Goal: Task Accomplishment & Management: Manage account settings

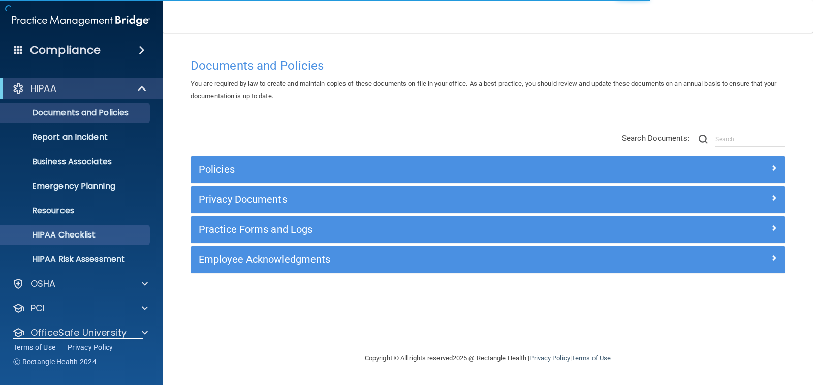
scroll to position [37, 0]
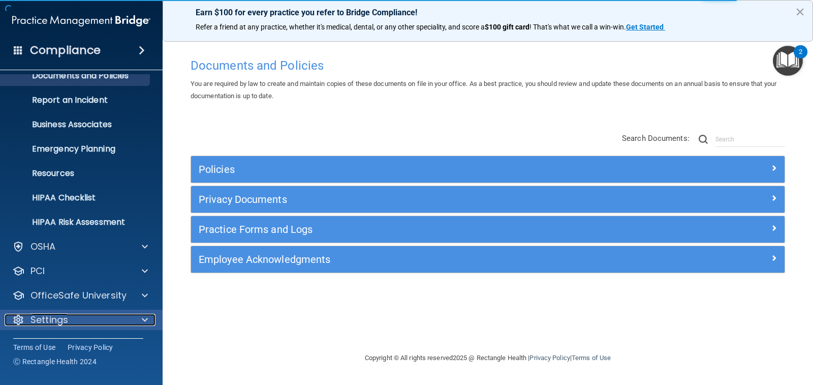
click at [70, 320] on div "Settings" at bounding box center [68, 320] width 126 height 12
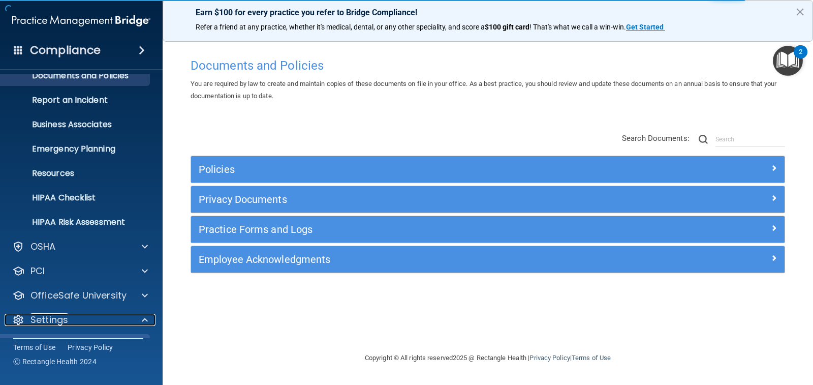
scroll to position [135, 0]
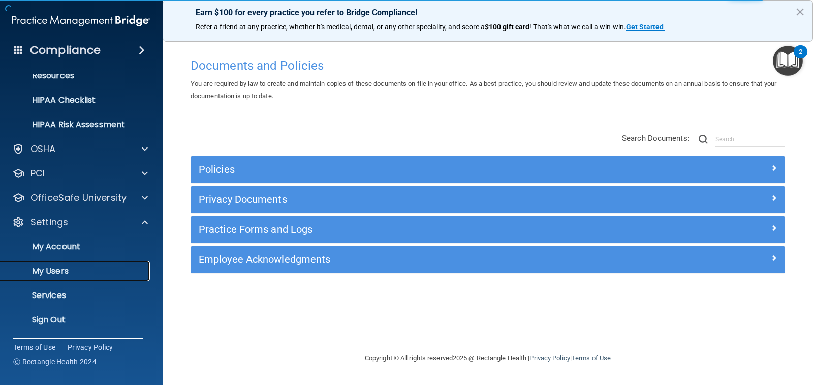
click at [87, 272] on p "My Users" at bounding box center [76, 271] width 139 height 10
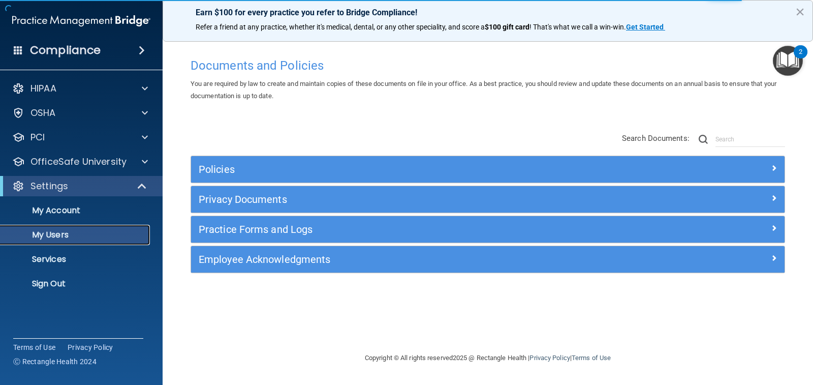
select select "20"
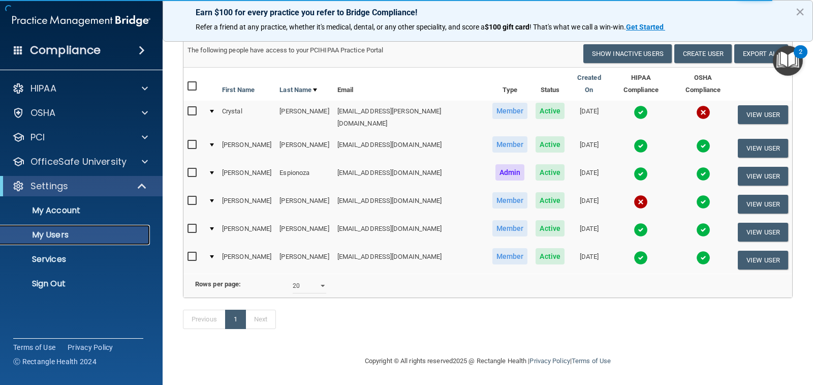
scroll to position [67, 0]
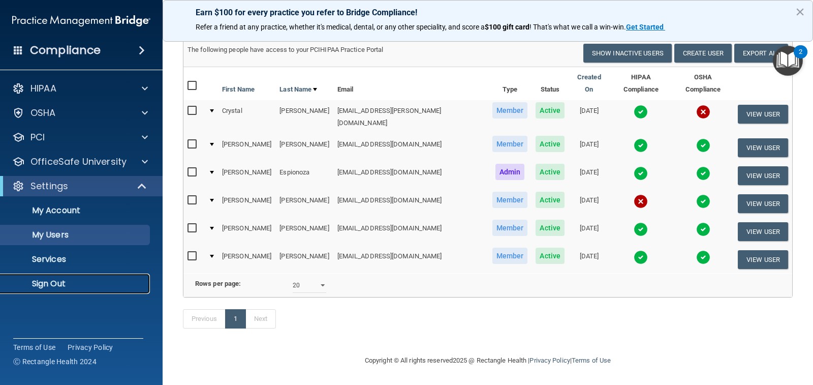
click at [59, 285] on p "Sign Out" at bounding box center [76, 284] width 139 height 10
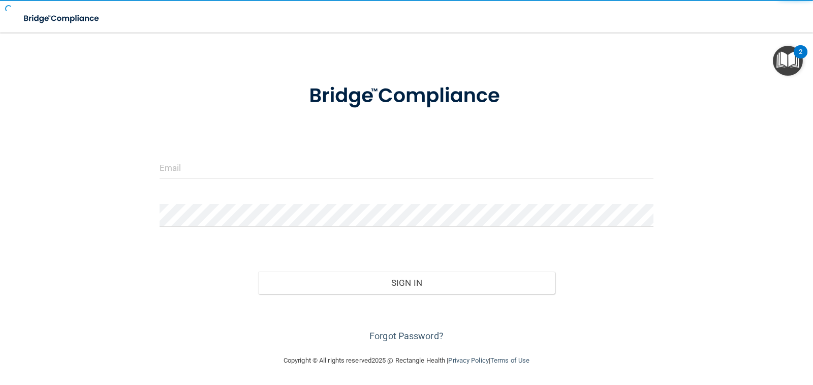
scroll to position [24, 0]
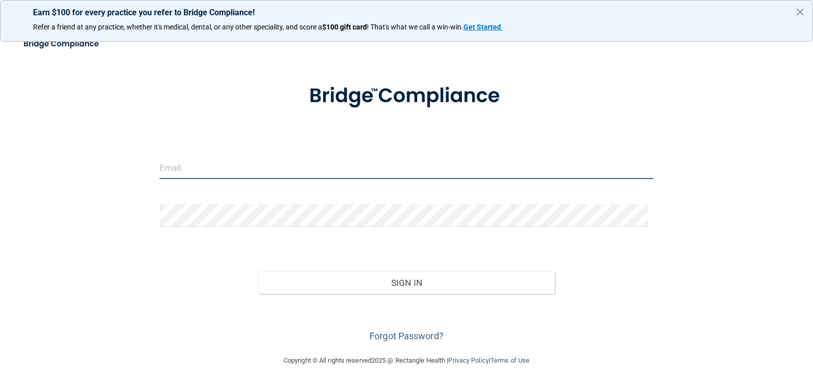
click at [209, 168] on input "email" at bounding box center [407, 167] width 495 height 23
type input "[EMAIL_ADDRESS][DOMAIN_NAME]"
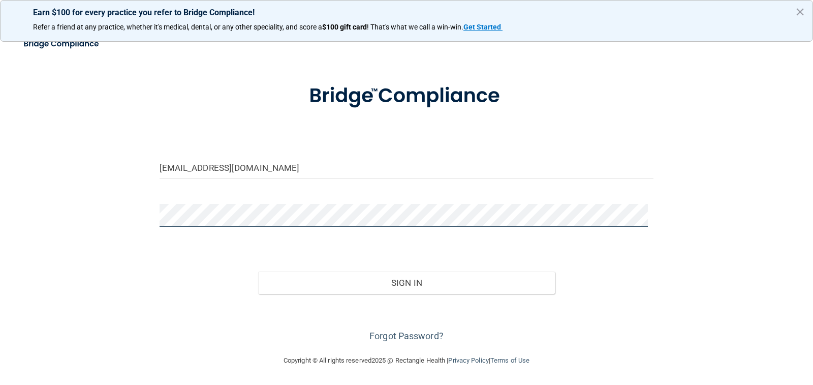
click at [258, 271] on button "Sign In" at bounding box center [406, 282] width 297 height 22
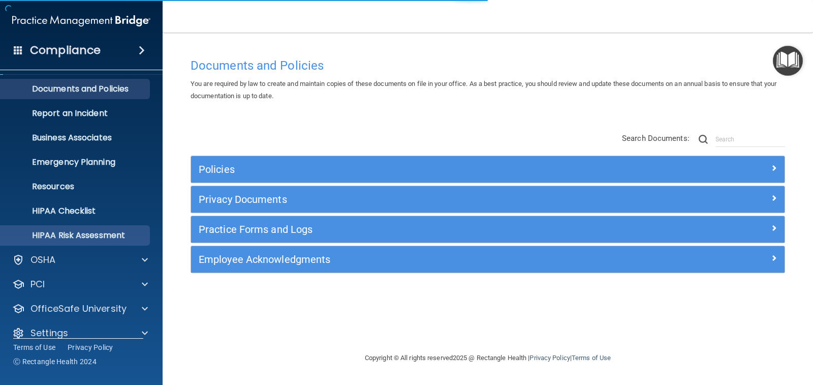
scroll to position [37, 0]
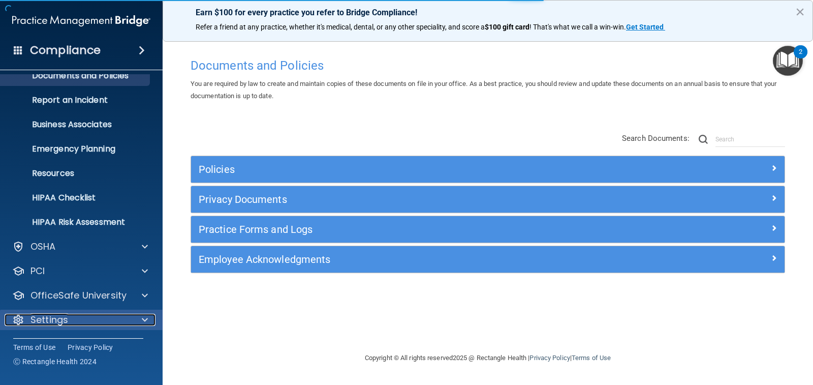
click at [79, 316] on div "Settings" at bounding box center [68, 320] width 126 height 12
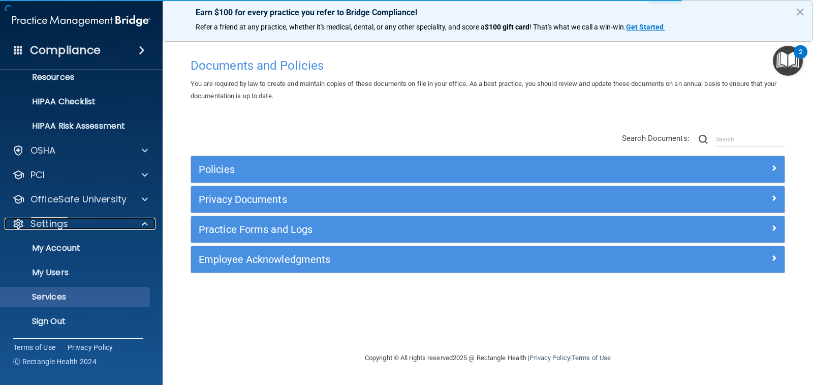
scroll to position [135, 0]
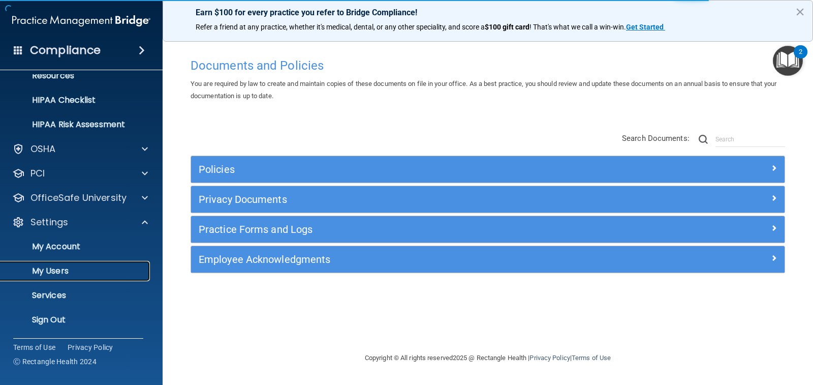
click at [81, 273] on p "My Users" at bounding box center [76, 271] width 139 height 10
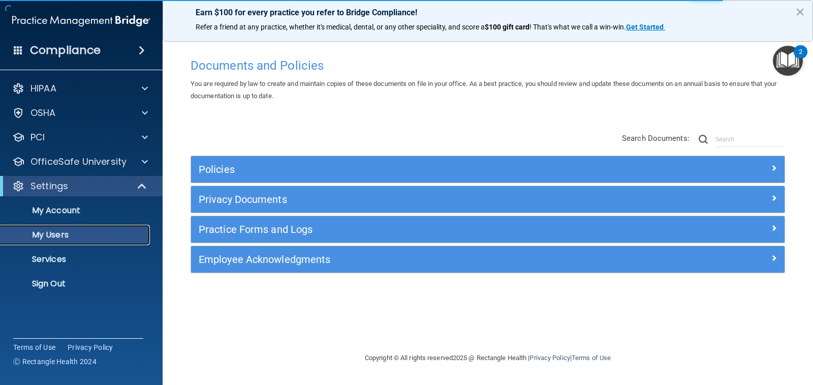
select select "20"
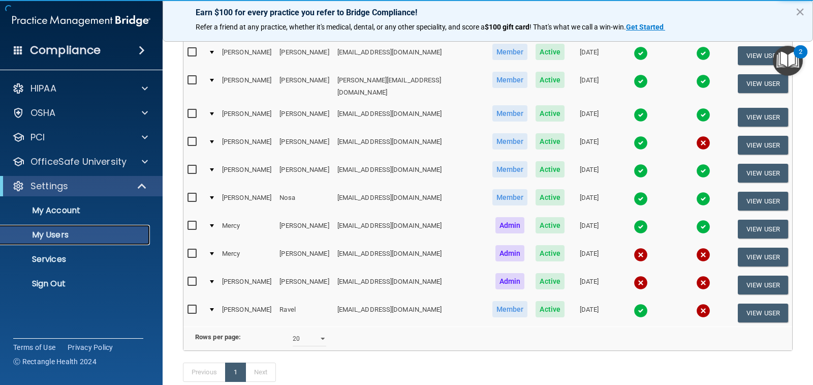
scroll to position [203, 0]
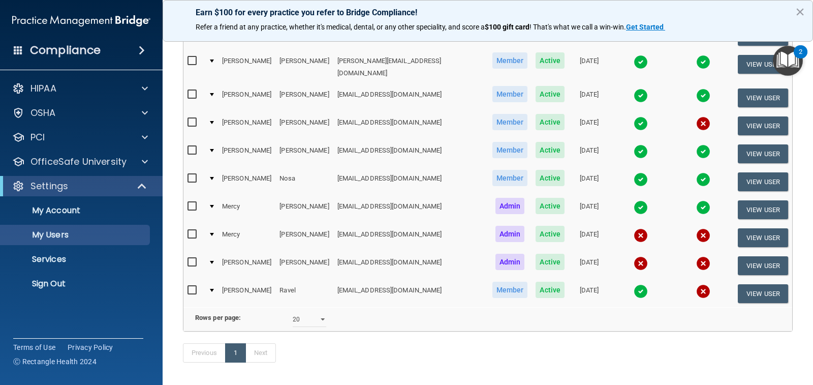
click at [634, 256] on img at bounding box center [641, 263] width 14 height 14
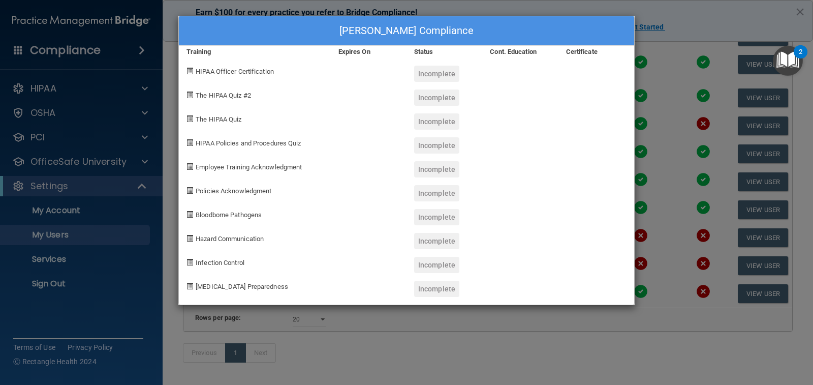
click at [695, 29] on div "[PERSON_NAME] Compliance Training Expires On Status Cont. Education Certificate…" at bounding box center [406, 192] width 813 height 385
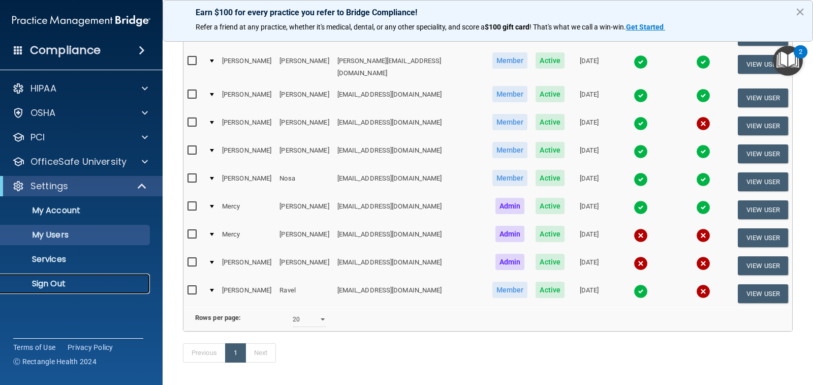
click at [73, 288] on p "Sign Out" at bounding box center [76, 284] width 139 height 10
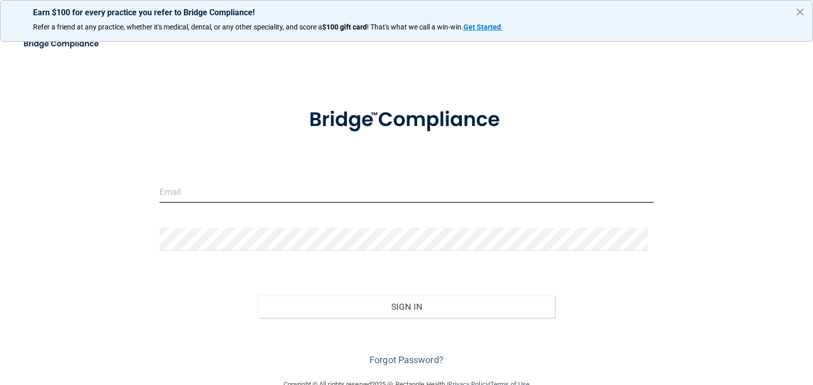
click at [206, 194] on input "email" at bounding box center [407, 191] width 495 height 23
type input "[EMAIL_ADDRESS][DOMAIN_NAME]"
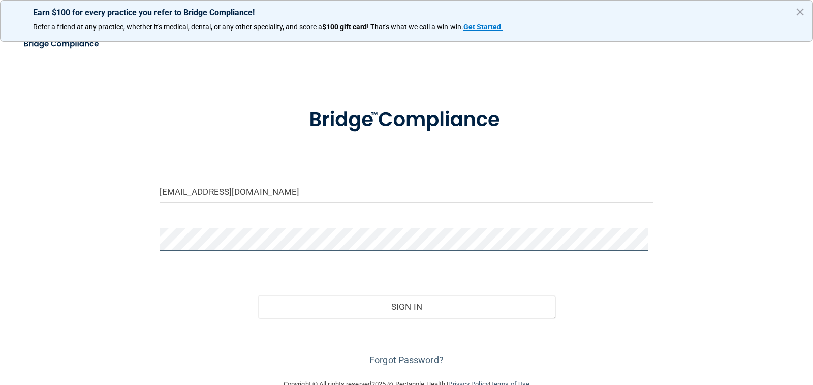
click at [258, 295] on button "Sign In" at bounding box center [406, 306] width 297 height 22
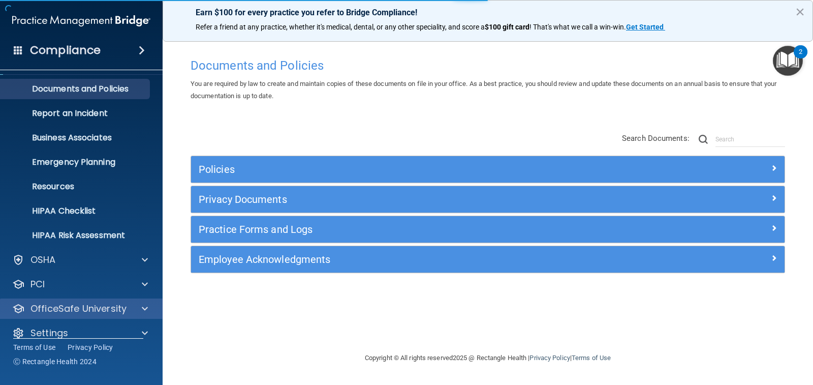
scroll to position [37, 0]
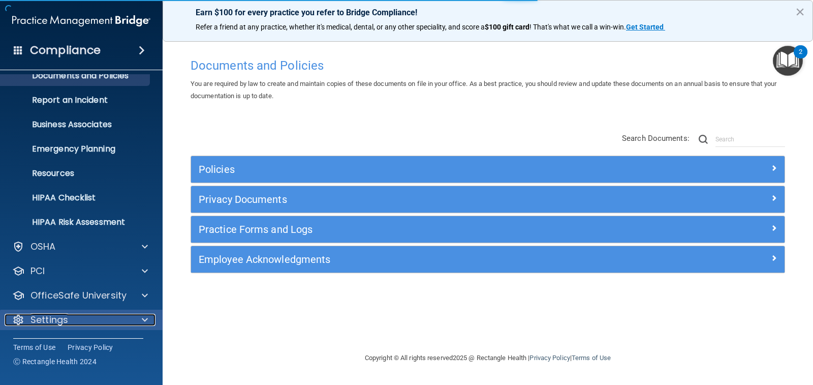
click at [70, 316] on div "Settings" at bounding box center [68, 320] width 126 height 12
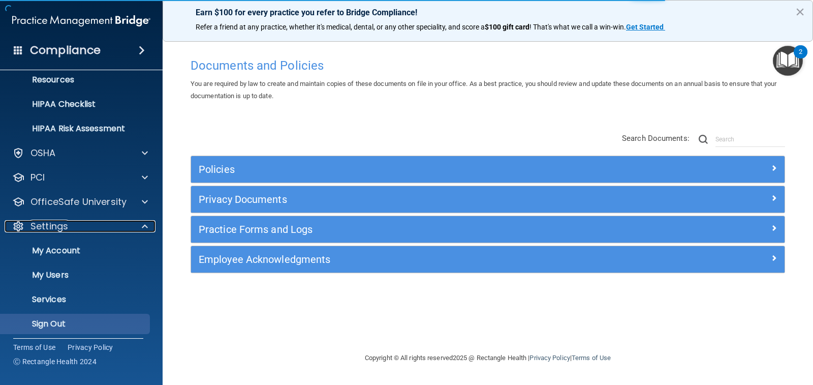
scroll to position [135, 0]
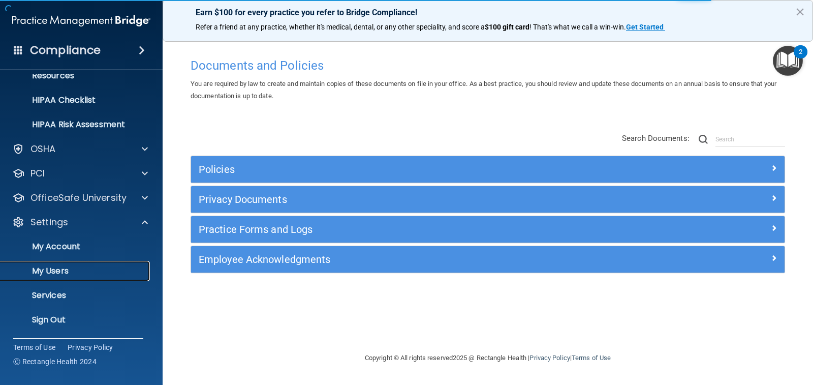
click at [75, 275] on p "My Users" at bounding box center [76, 271] width 139 height 10
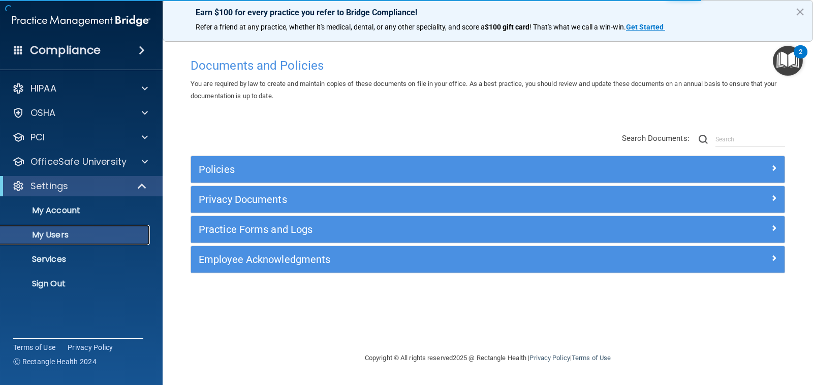
select select "20"
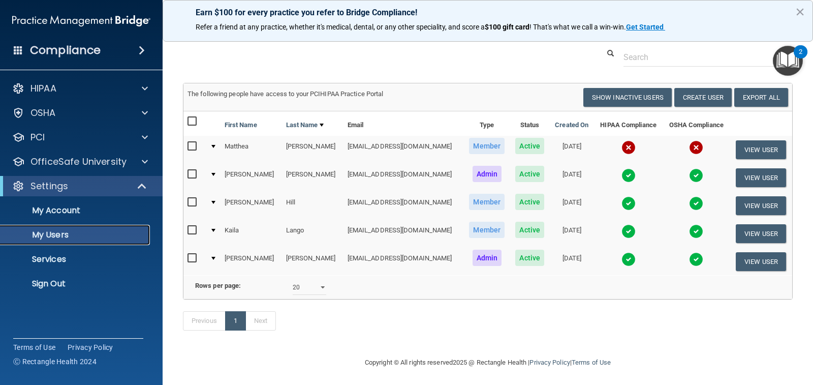
scroll to position [39, 0]
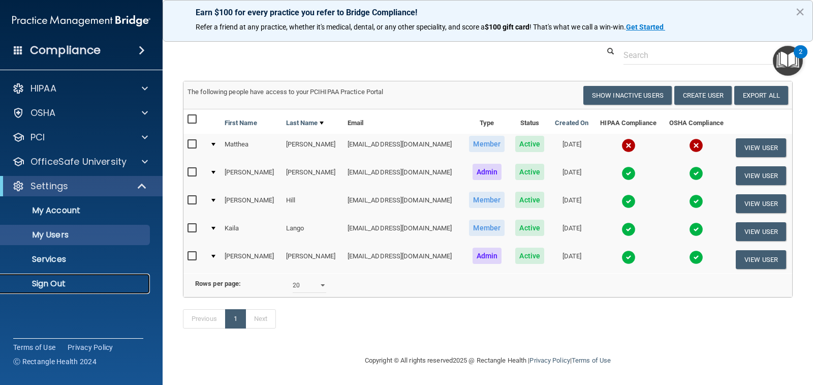
click at [60, 281] on p "Sign Out" at bounding box center [76, 284] width 139 height 10
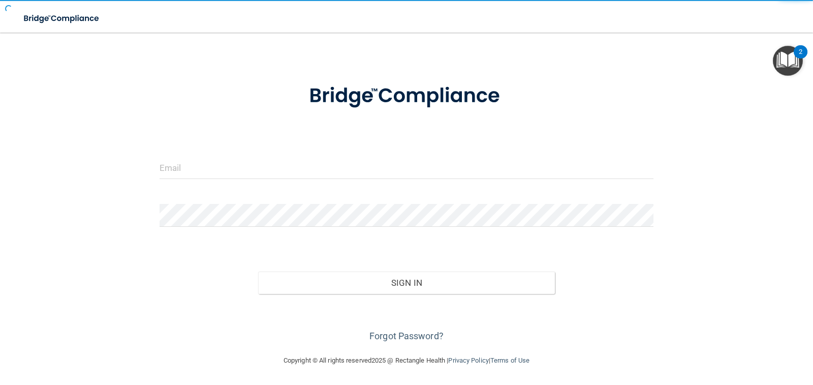
scroll to position [24, 0]
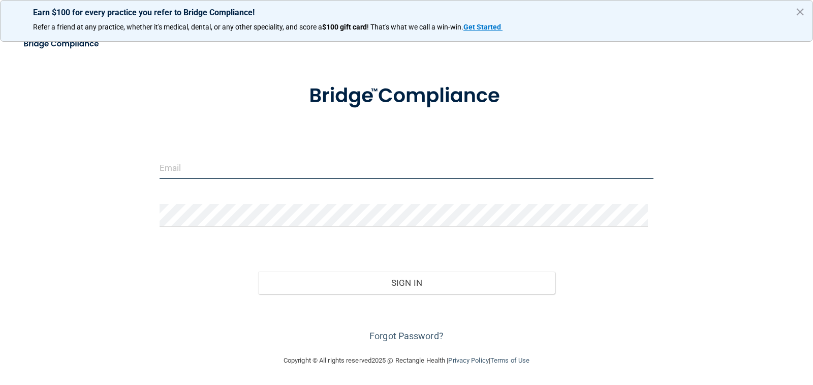
click at [209, 169] on input "email" at bounding box center [407, 167] width 495 height 23
type input "[EMAIL_ADDRESS][DOMAIN_NAME]"
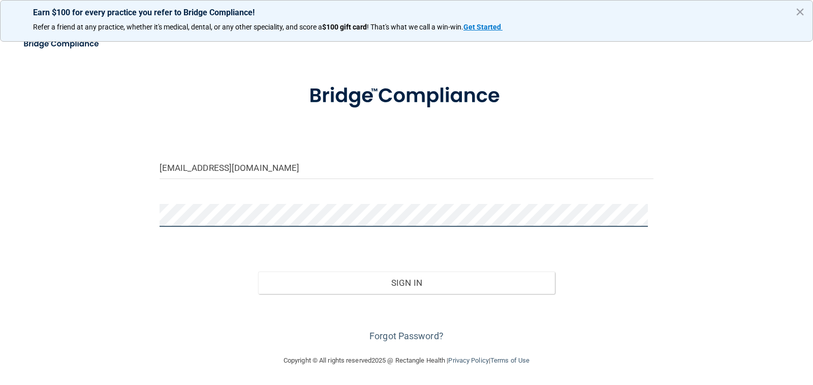
click at [258, 271] on button "Sign In" at bounding box center [406, 282] width 297 height 22
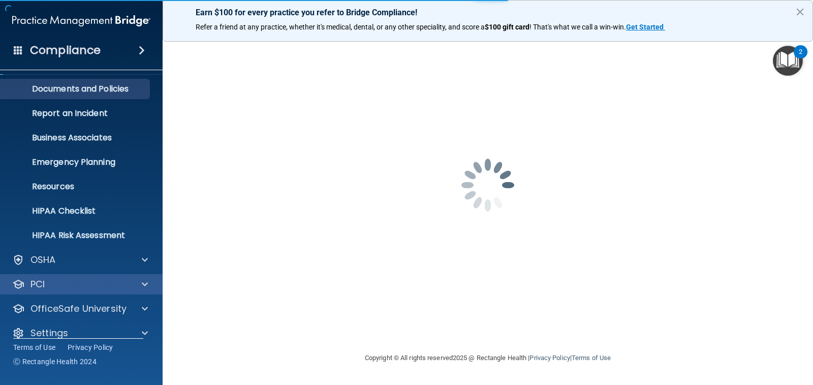
scroll to position [37, 0]
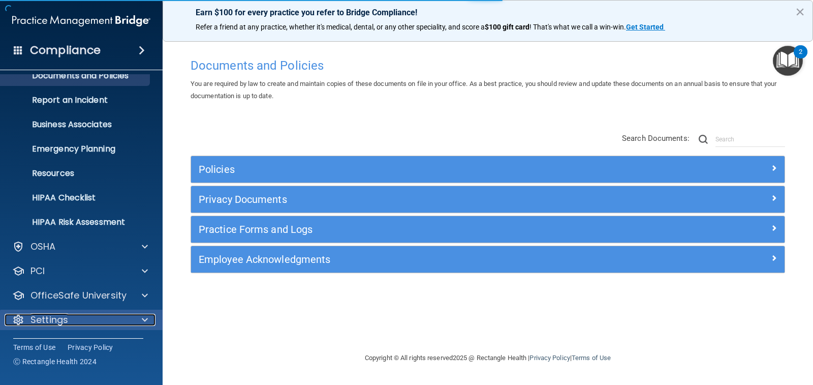
click at [78, 324] on div "Settings" at bounding box center [68, 320] width 126 height 12
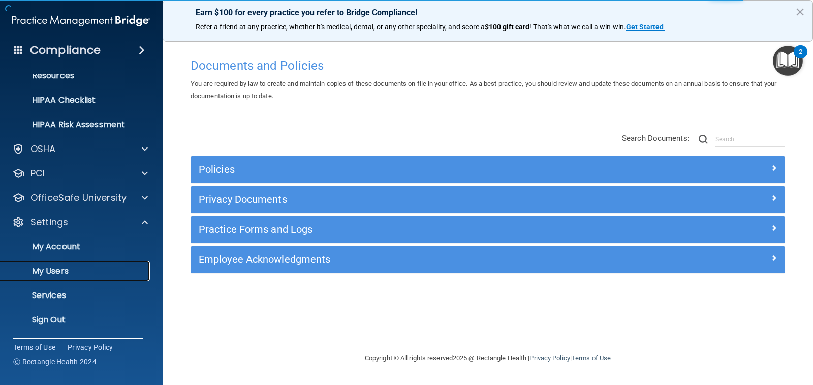
click at [74, 266] on p "My Users" at bounding box center [76, 271] width 139 height 10
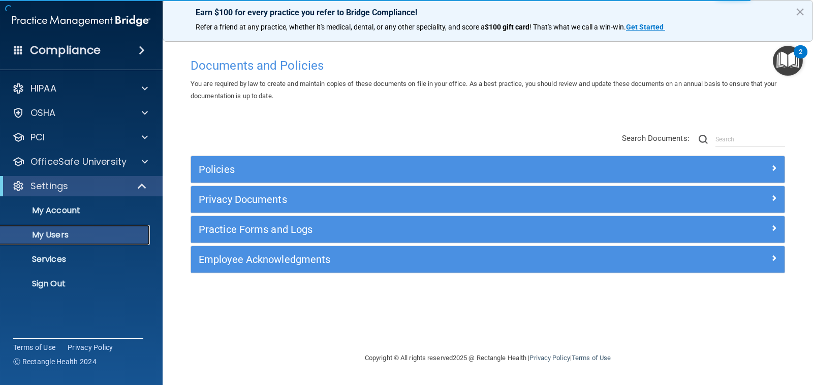
select select "20"
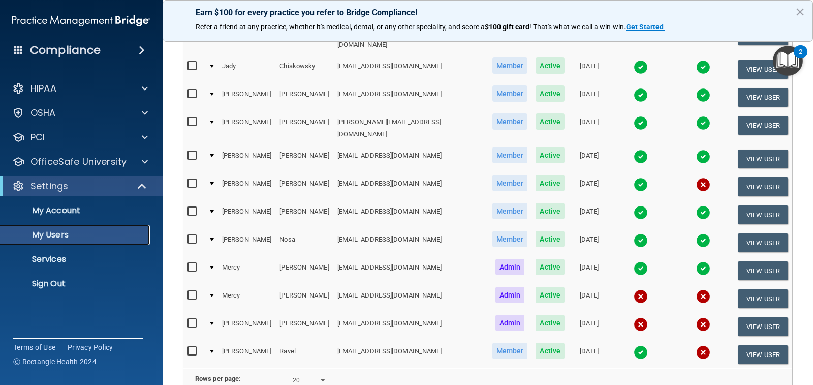
scroll to position [153, 0]
